Goal: Task Accomplishment & Management: Manage account settings

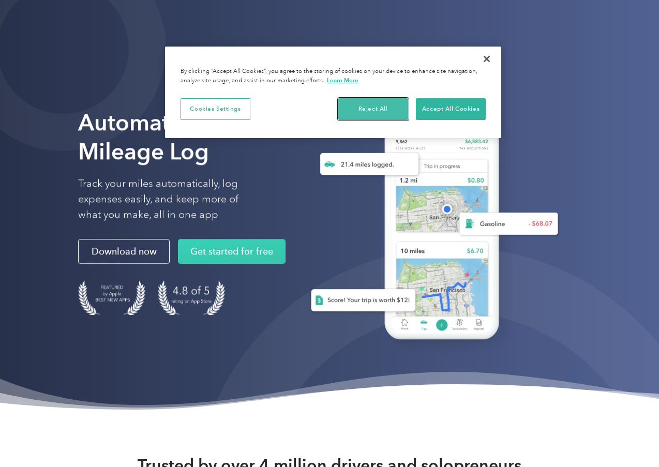
click at [380, 114] on button "Reject All" at bounding box center [373, 109] width 70 height 22
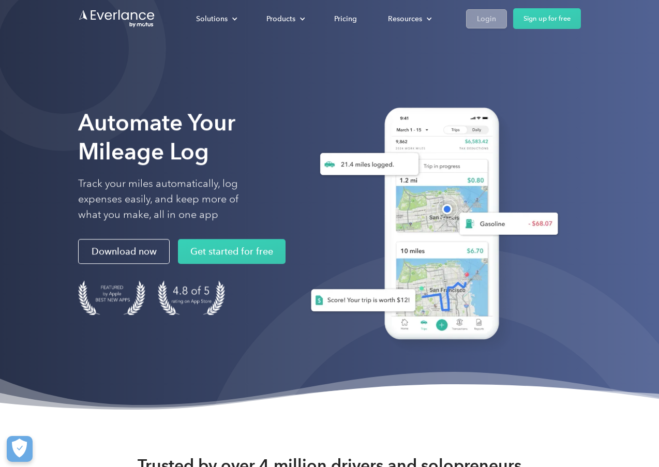
click at [496, 20] on link "Login" at bounding box center [486, 18] width 41 height 19
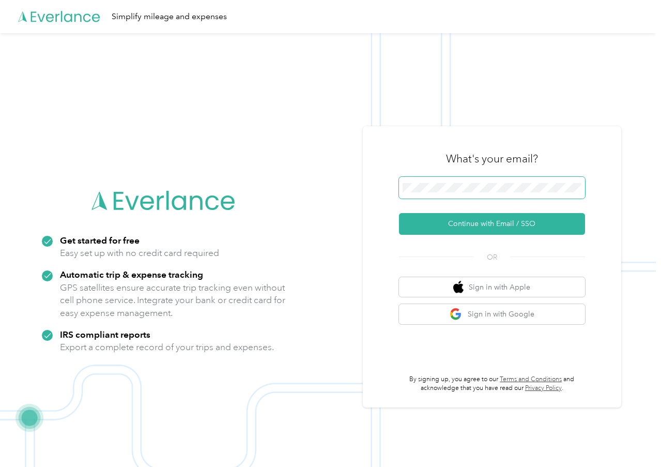
click at [470, 182] on span at bounding box center [492, 188] width 186 height 22
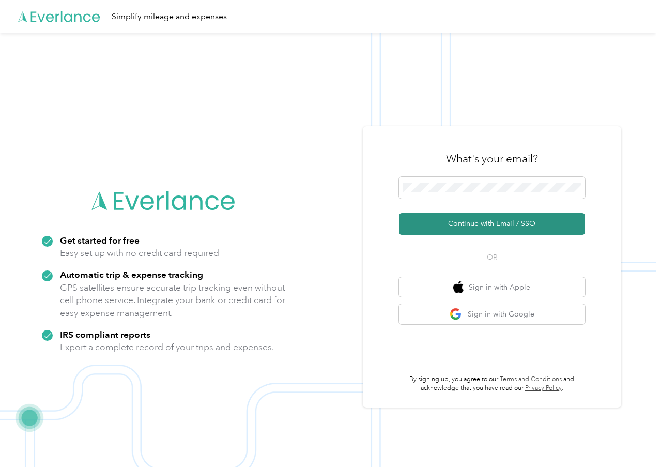
click at [487, 225] on button "Continue with Email / SSO" at bounding box center [492, 224] width 186 height 22
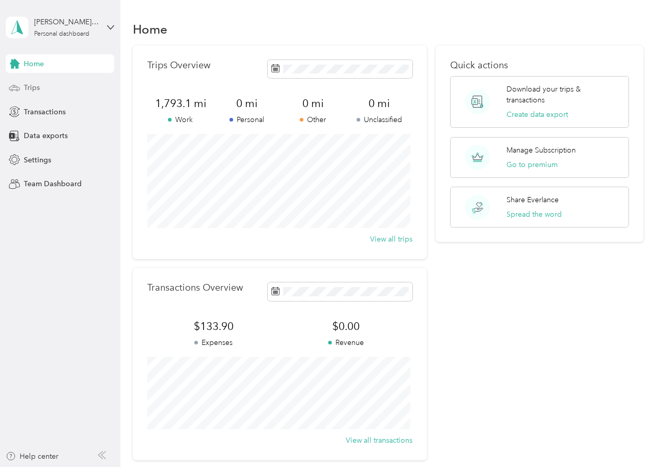
click at [24, 84] on span "Trips" at bounding box center [32, 87] width 16 height 11
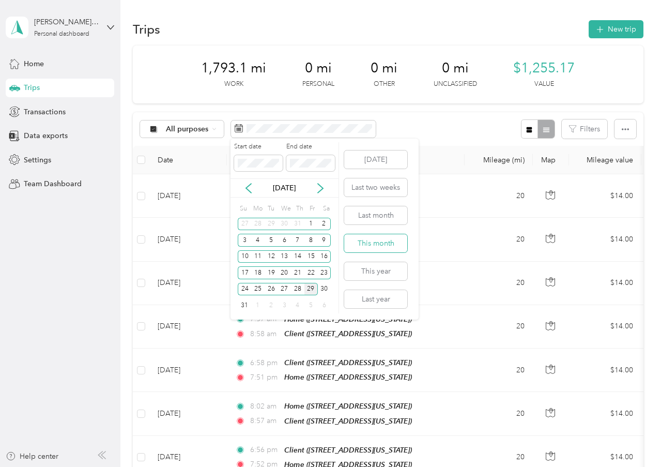
click at [384, 245] on button "This month" at bounding box center [375, 243] width 63 height 18
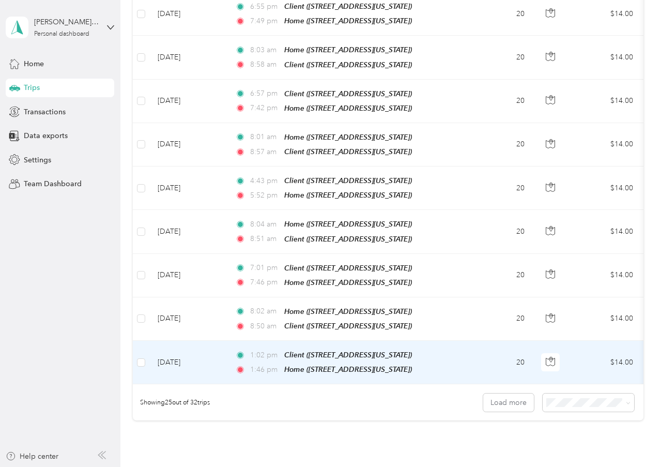
drag, startPoint x: 424, startPoint y: 358, endPoint x: 371, endPoint y: 357, distance: 53.3
click at [371, 357] on td "1:02 pm Client (1200 Oak Brook Road, Oak Brook, Illinois) 1:46 pm Home (8924 14…" at bounding box center [346, 362] width 238 height 43
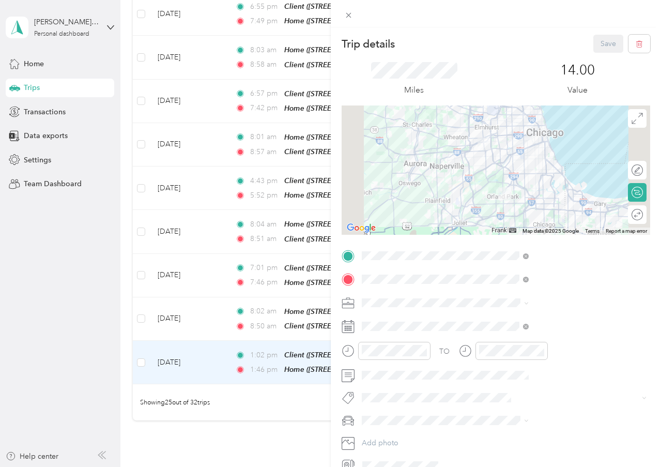
click at [322, 422] on div "Trip details Save This trip cannot be edited because it is either under review,…" at bounding box center [330, 233] width 661 height 467
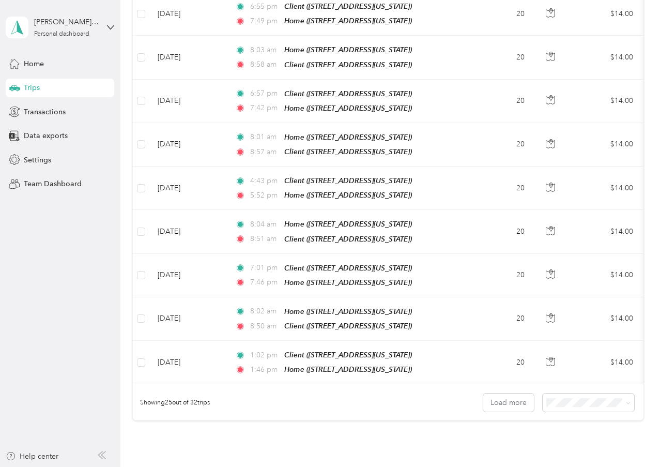
click at [576, 425] on ol "25 per load 50 per load 100 per load" at bounding box center [586, 421] width 92 height 54
click at [580, 393] on span at bounding box center [589, 402] width 92 height 18
click at [562, 420] on div "50 per load" at bounding box center [585, 415] width 77 height 11
